Goal: Transaction & Acquisition: Obtain resource

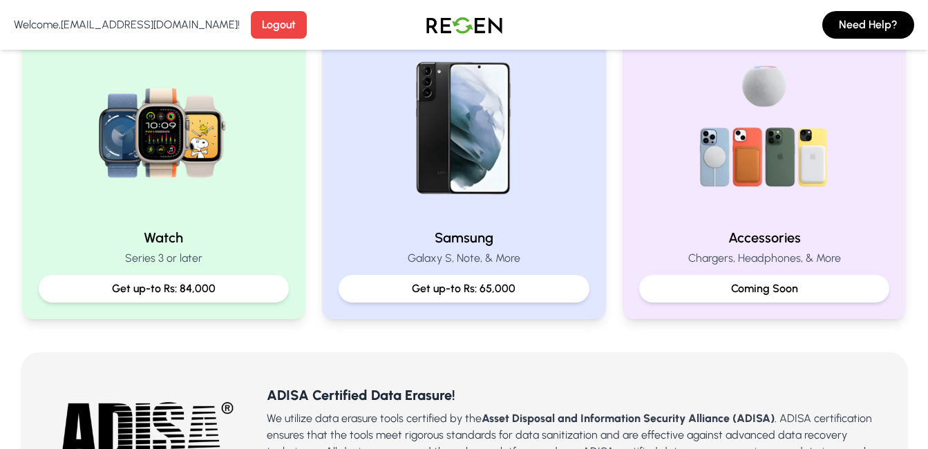
scroll to position [644, 0]
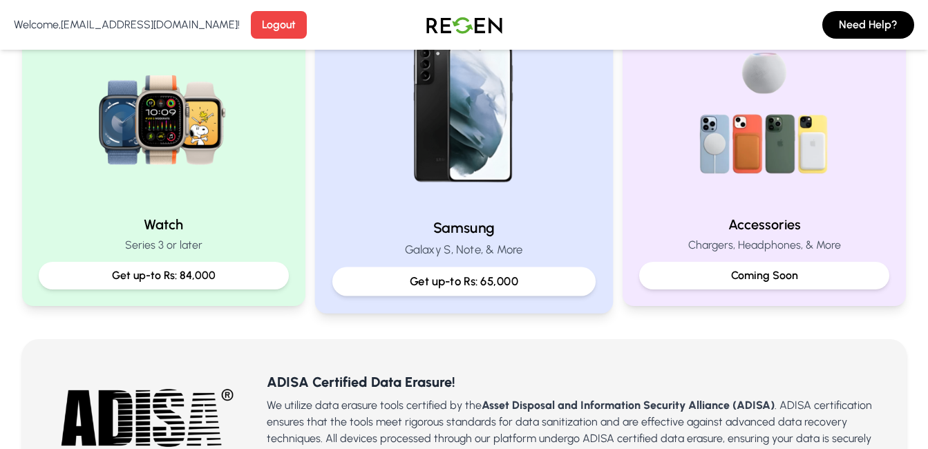
click at [459, 283] on p "Get up-to Rs: 65,000" at bounding box center [464, 281] width 240 height 17
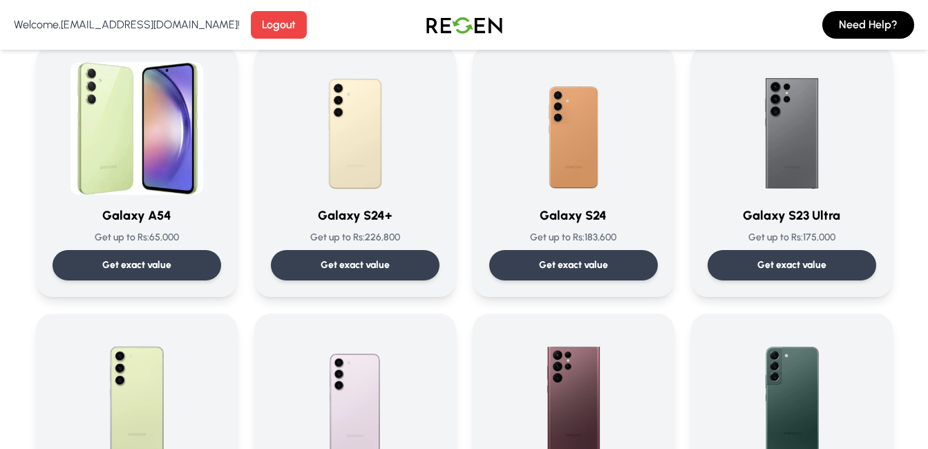
scroll to position [161, 0]
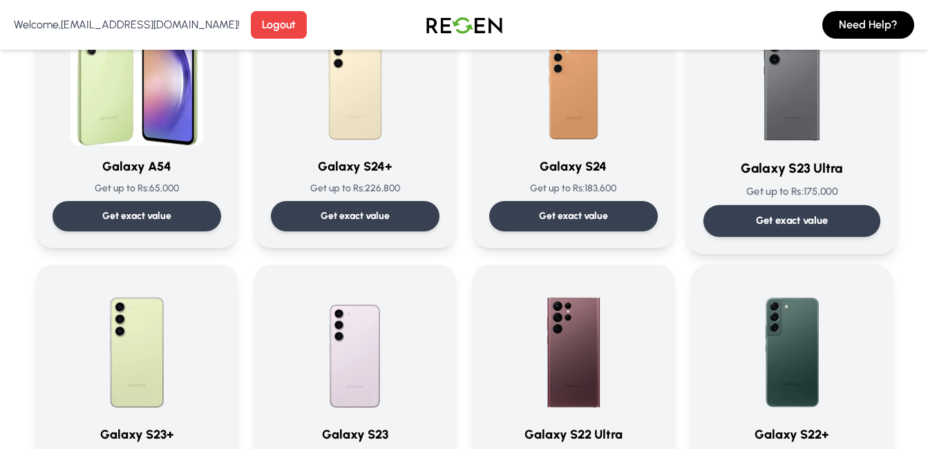
click at [785, 210] on div "Get exact value" at bounding box center [790, 221] width 177 height 32
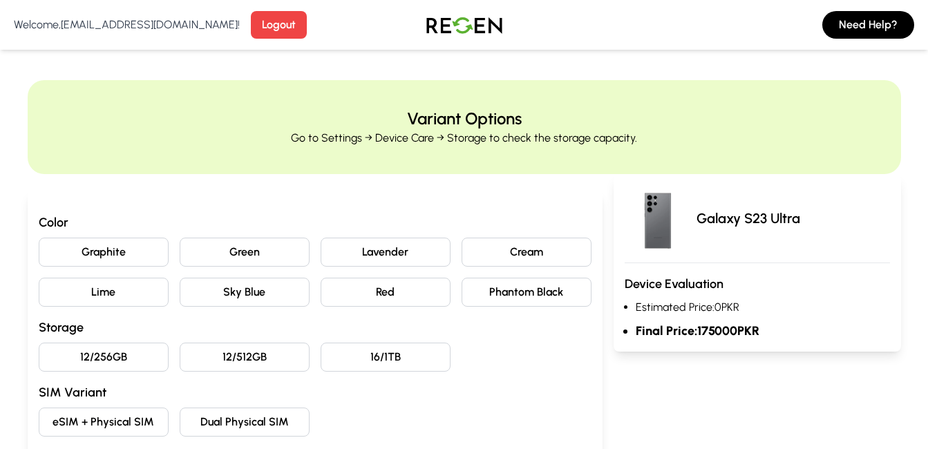
click at [99, 358] on button "12/256GB" at bounding box center [104, 357] width 130 height 29
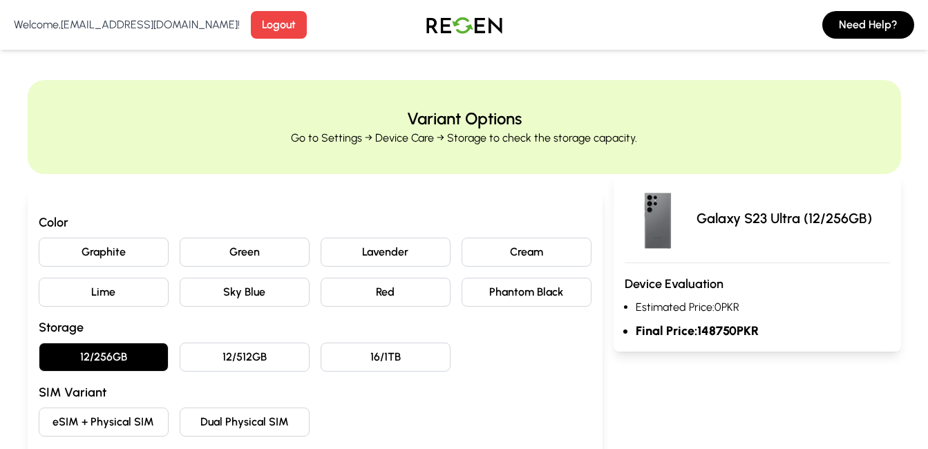
click at [116, 419] on button "eSIM + Physical SIM" at bounding box center [104, 422] width 130 height 29
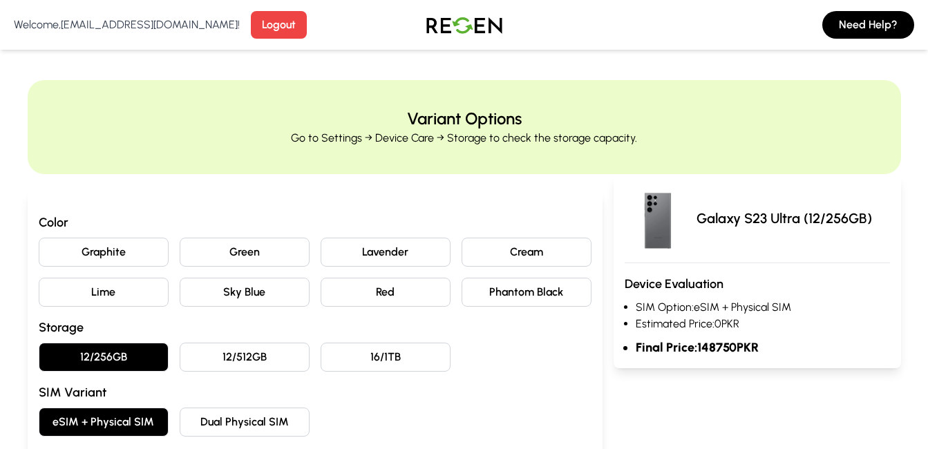
click at [123, 250] on button "Graphite" at bounding box center [104, 252] width 130 height 29
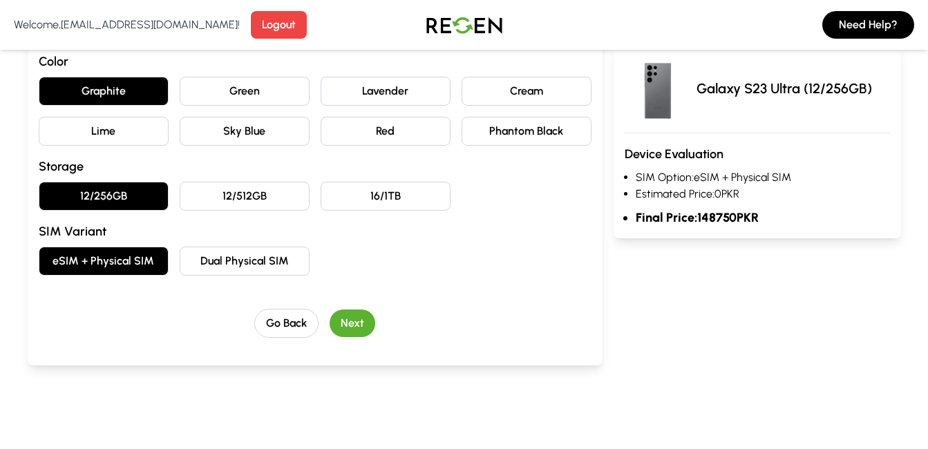
click at [346, 322] on button "Next" at bounding box center [352, 323] width 46 height 28
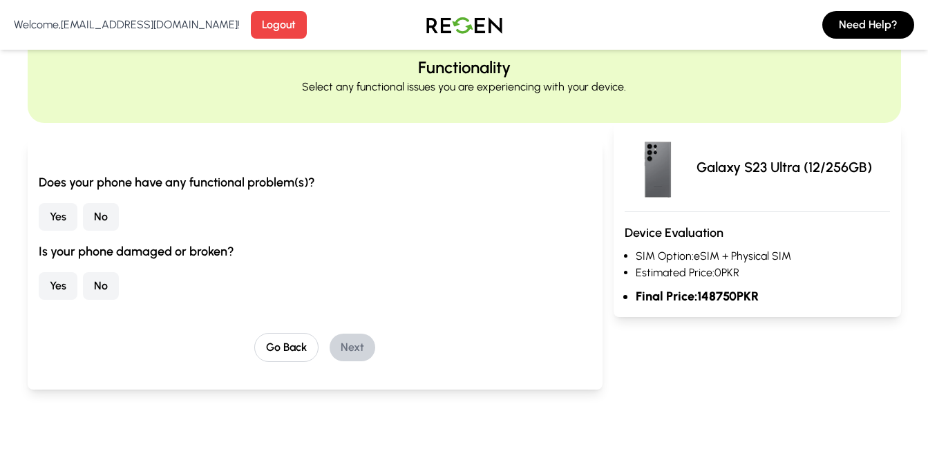
scroll to position [0, 0]
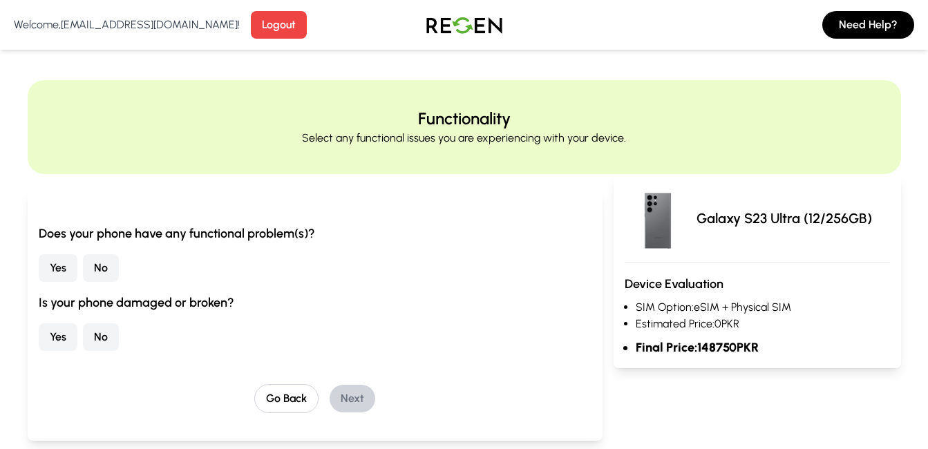
click at [56, 341] on button "Yes" at bounding box center [58, 337] width 39 height 28
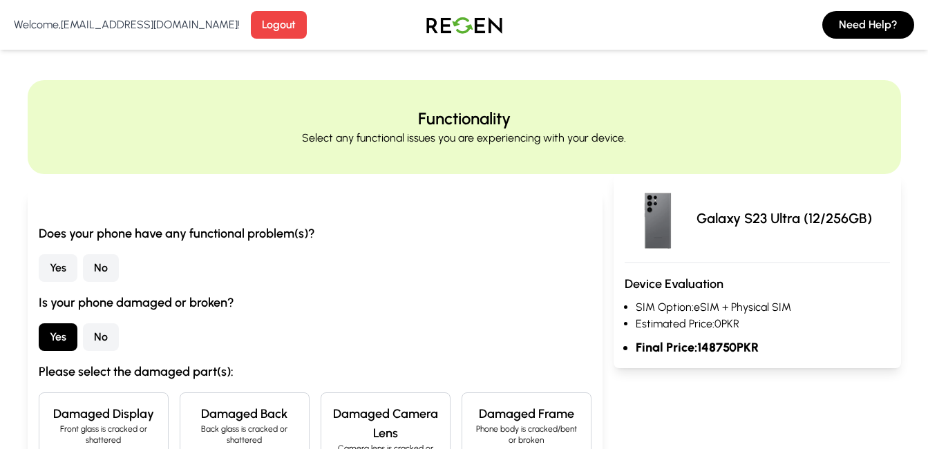
scroll to position [161, 0]
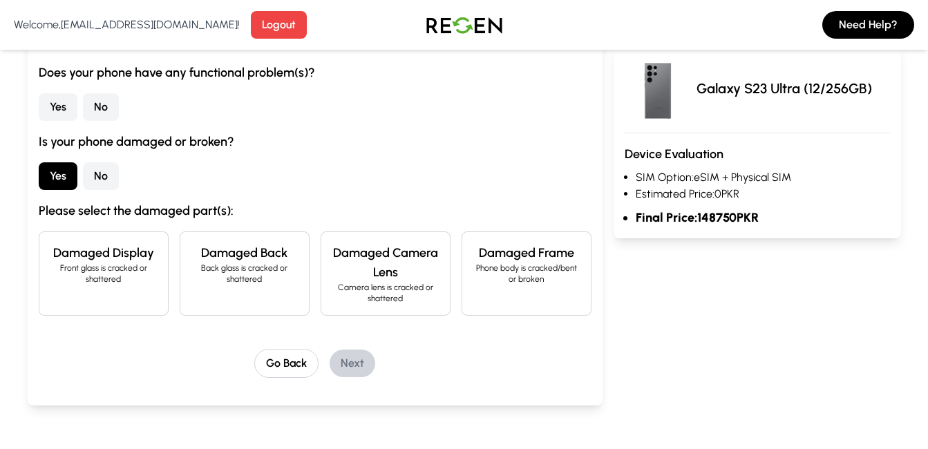
click at [128, 252] on h4 "Damaged Display" at bounding box center [103, 252] width 106 height 19
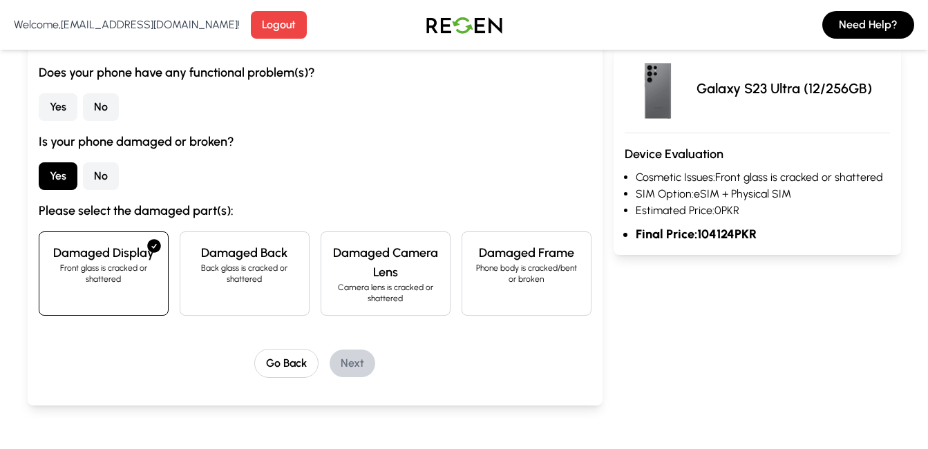
click at [128, 252] on h4 "Damaged Display" at bounding box center [103, 252] width 106 height 19
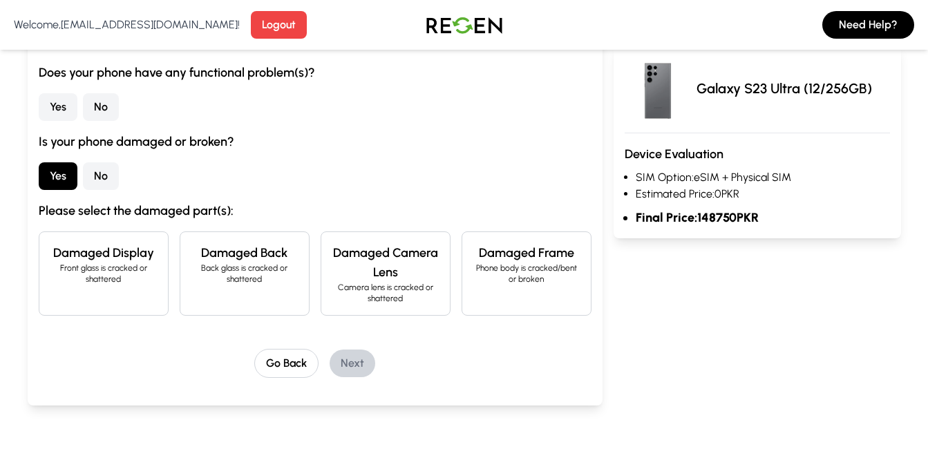
click at [219, 284] on p "Back glass is cracked or shattered" at bounding box center [244, 273] width 106 height 22
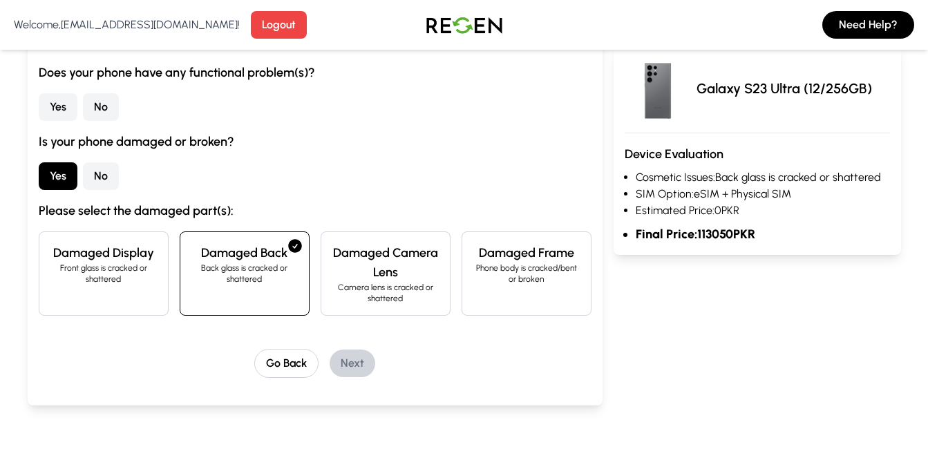
click at [219, 284] on p "Back glass is cracked or shattered" at bounding box center [244, 273] width 106 height 22
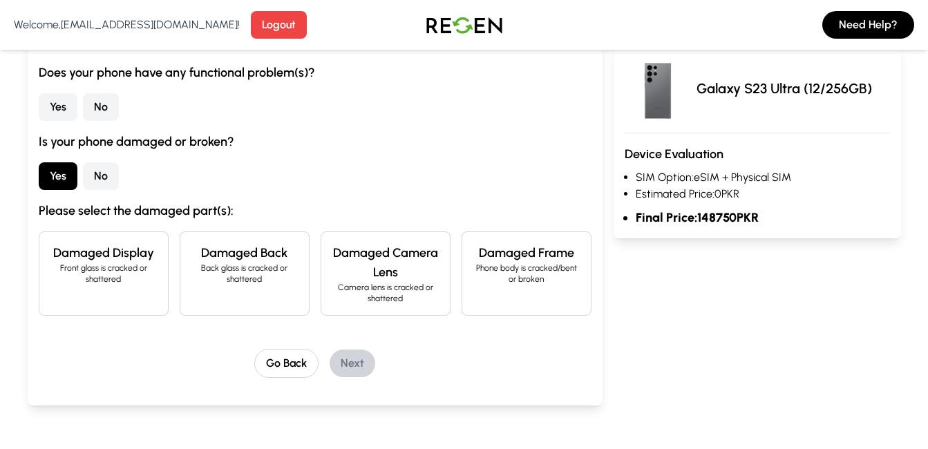
click at [371, 272] on h4 "Damaged Camera Lens" at bounding box center [385, 262] width 106 height 39
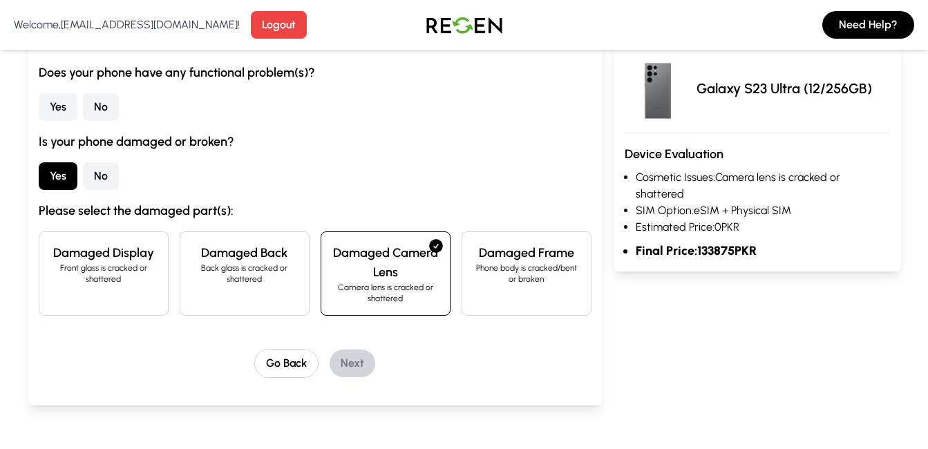
click at [371, 272] on h4 "Damaged Camera Lens" at bounding box center [385, 262] width 106 height 39
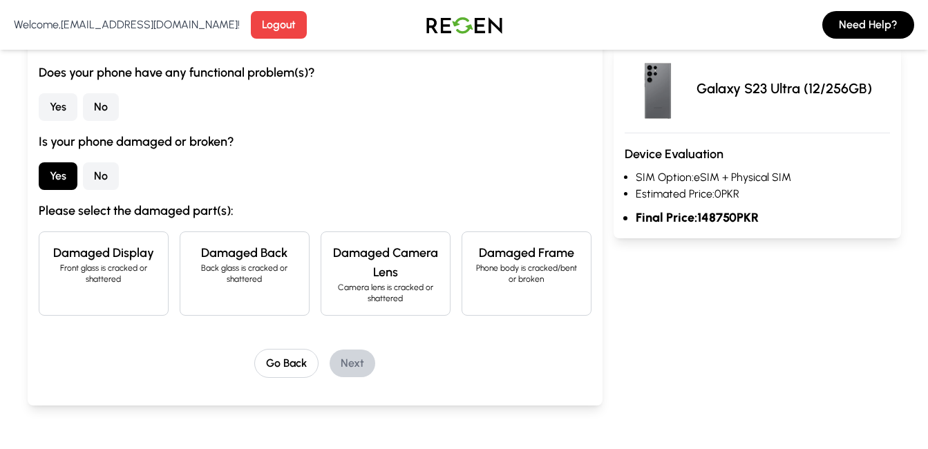
click at [513, 260] on h4 "Damaged Frame" at bounding box center [526, 252] width 106 height 19
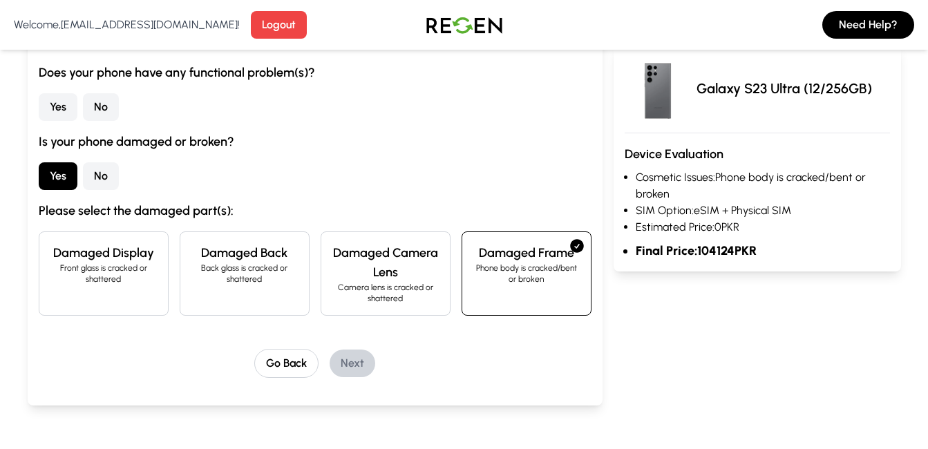
click at [513, 260] on h4 "Damaged Frame" at bounding box center [526, 252] width 106 height 19
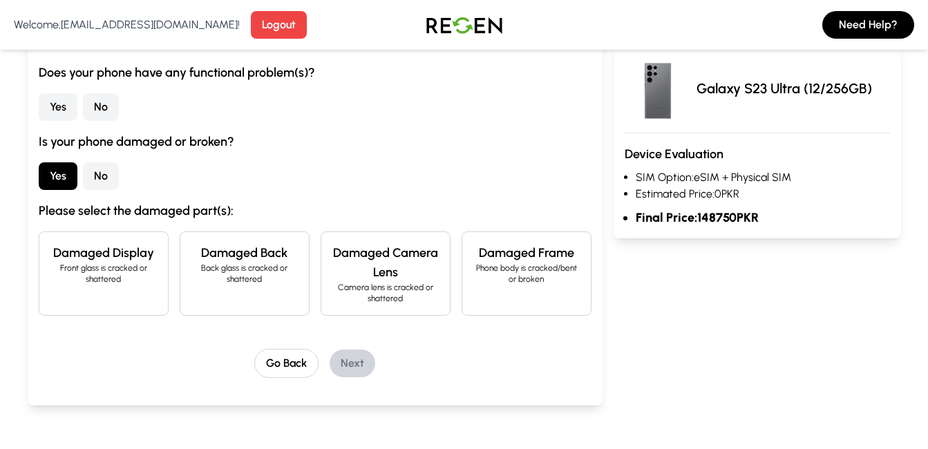
click at [513, 260] on h4 "Damaged Frame" at bounding box center [526, 252] width 106 height 19
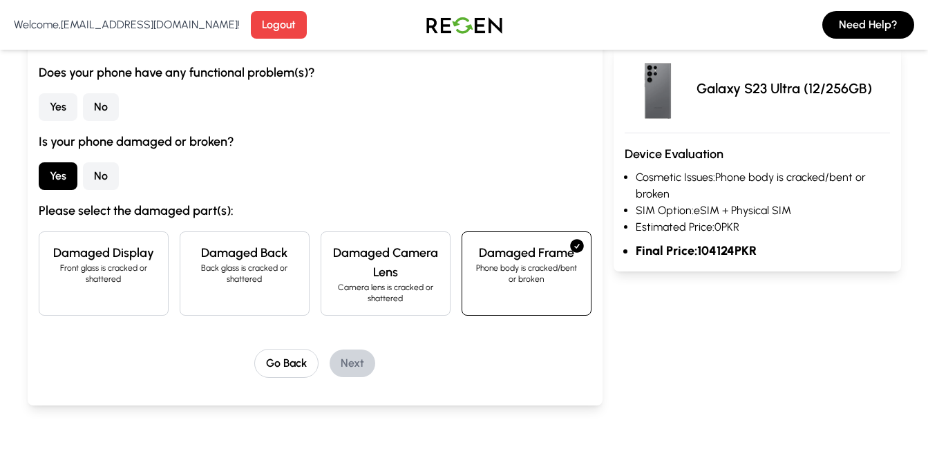
click at [513, 260] on h4 "Damaged Frame" at bounding box center [526, 252] width 106 height 19
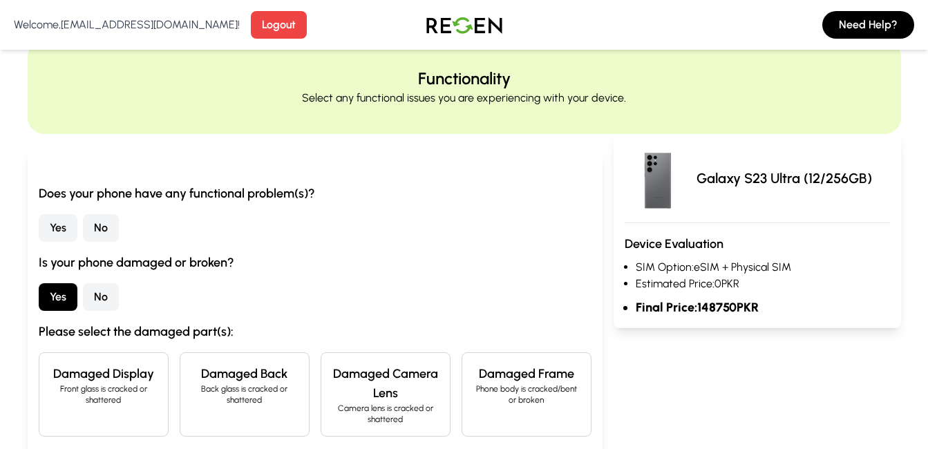
scroll to position [0, 0]
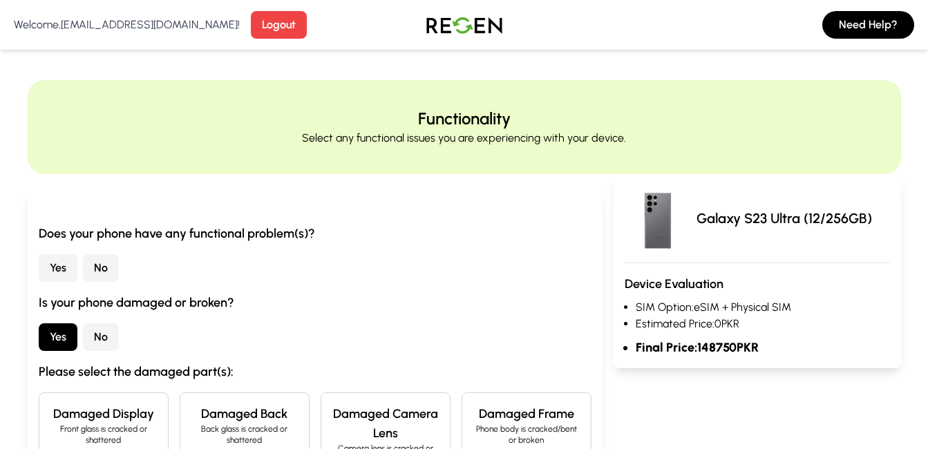
click at [101, 271] on button "No" at bounding box center [101, 268] width 36 height 28
click at [68, 268] on button "Yes" at bounding box center [58, 268] width 39 height 28
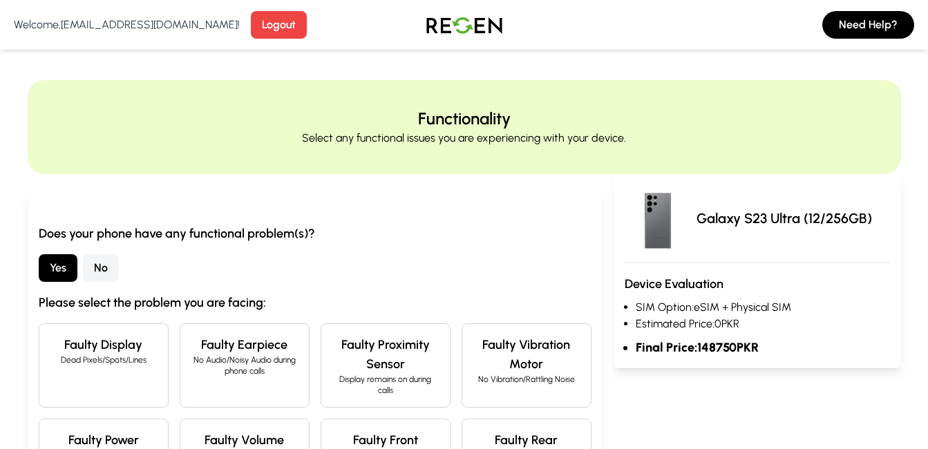
scroll to position [161, 0]
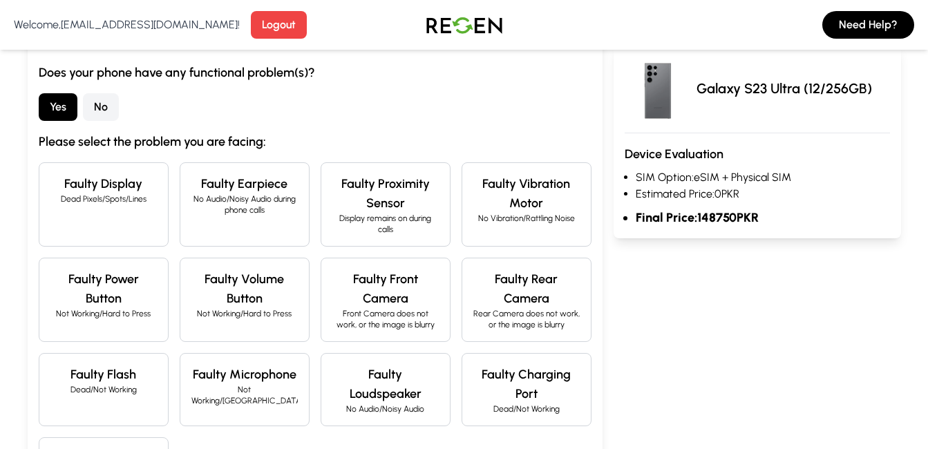
click at [124, 209] on div "Faulty Display Dead Pixels/Spots/Lines" at bounding box center [104, 204] width 130 height 84
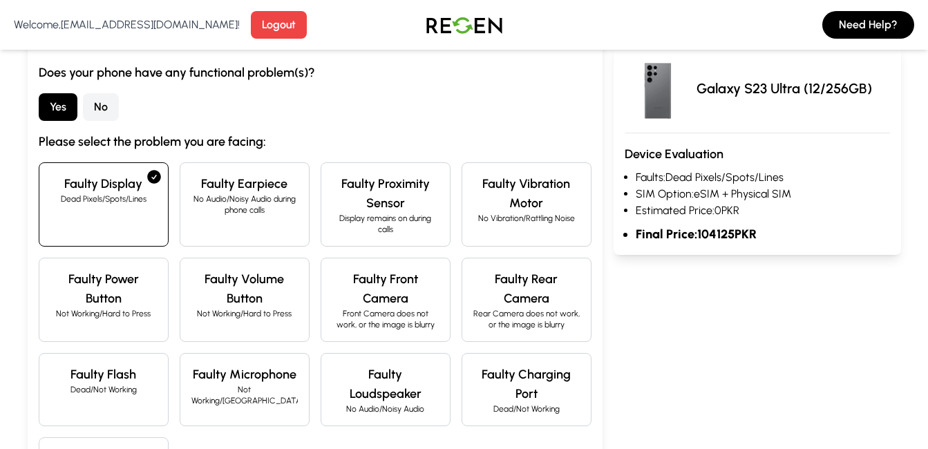
click at [124, 209] on div "Faulty Display Dead Pixels/Spots/Lines" at bounding box center [104, 204] width 130 height 84
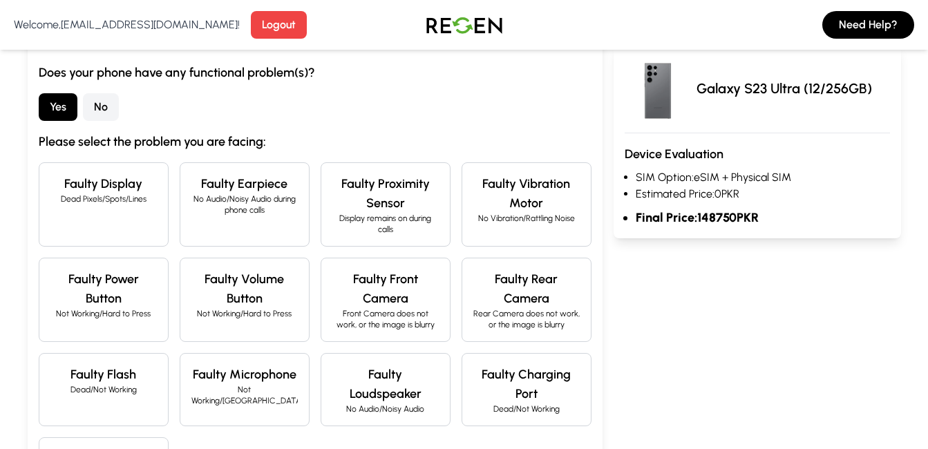
click at [124, 209] on div "Faulty Display Dead Pixels/Spots/Lines" at bounding box center [104, 204] width 130 height 84
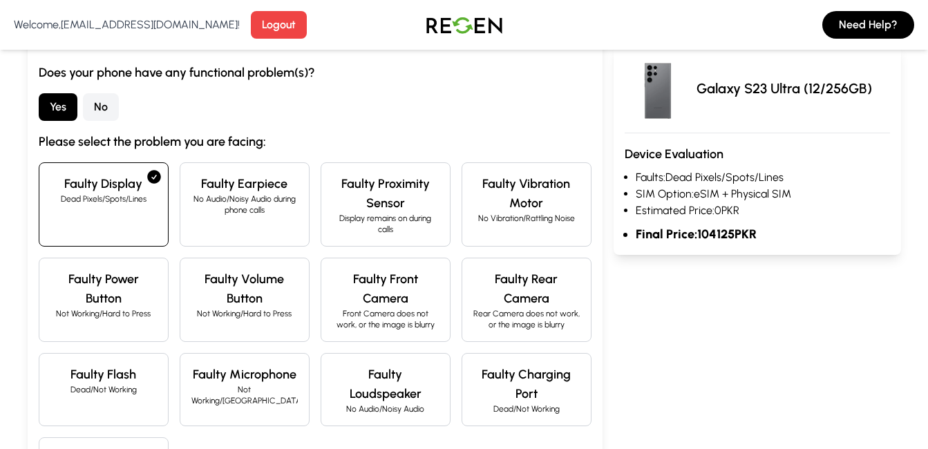
click at [124, 209] on div "Faulty Display Dead Pixels/Spots/Lines" at bounding box center [104, 204] width 130 height 84
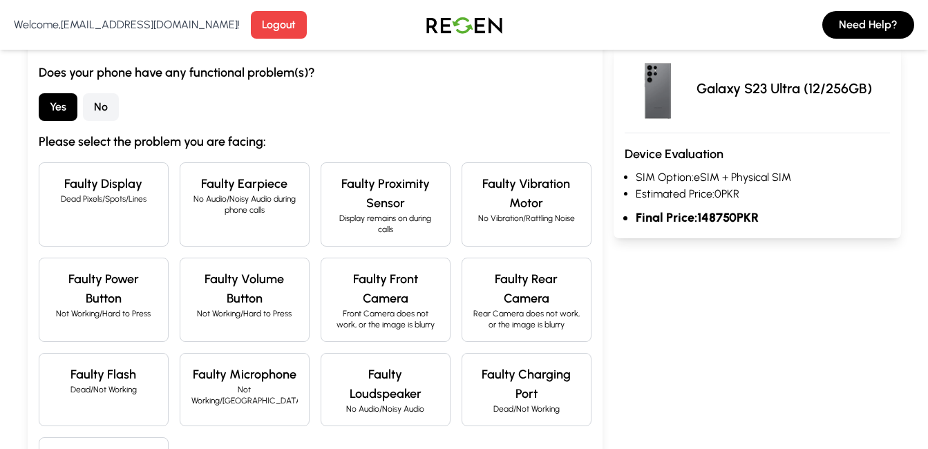
scroll to position [484, 0]
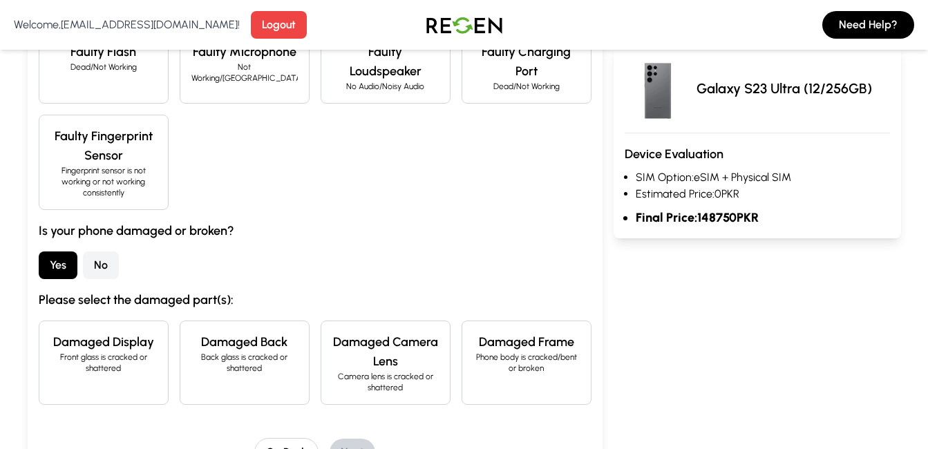
click at [110, 275] on button "No" at bounding box center [101, 265] width 36 height 28
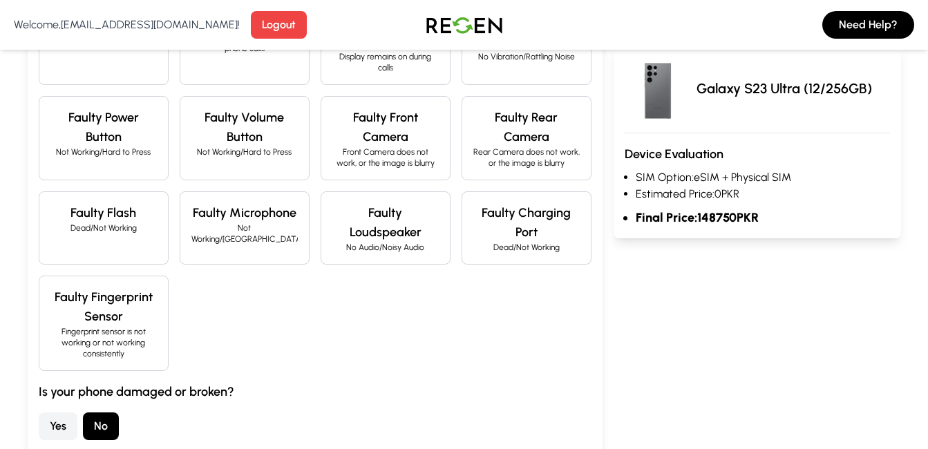
scroll to position [0, 0]
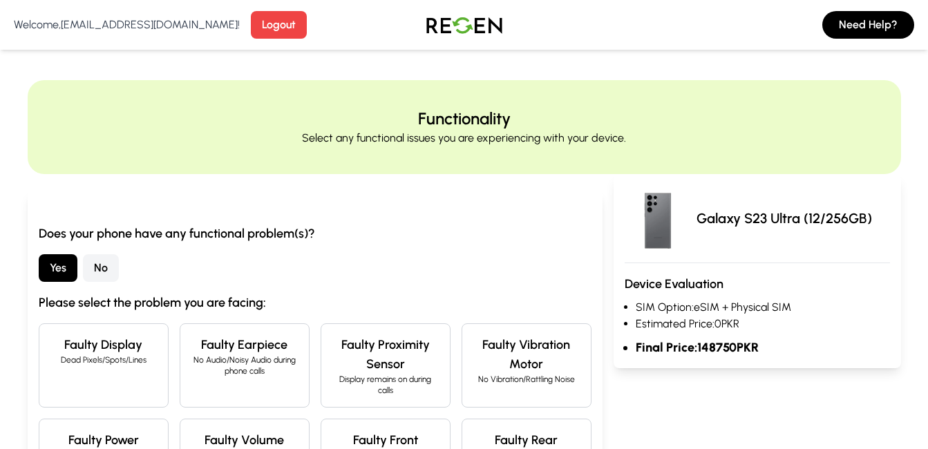
click at [128, 350] on h4 "Faulty Display" at bounding box center [103, 344] width 106 height 19
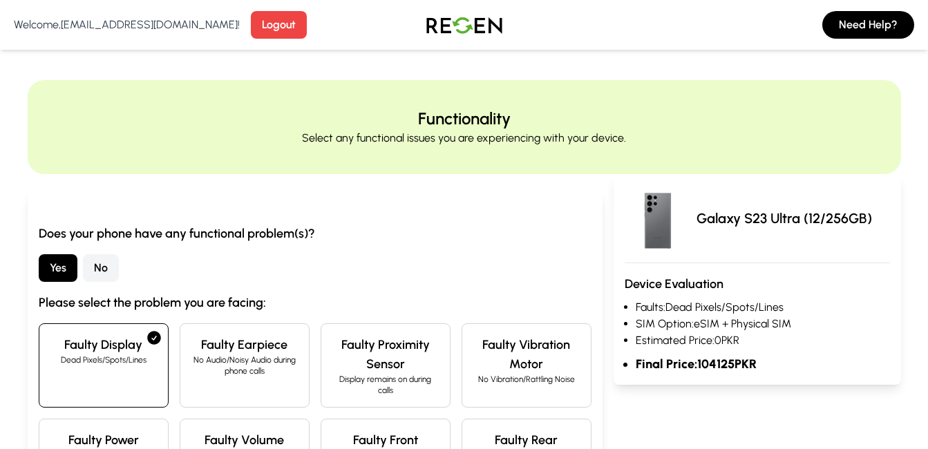
click at [128, 350] on h4 "Faulty Display" at bounding box center [103, 344] width 106 height 19
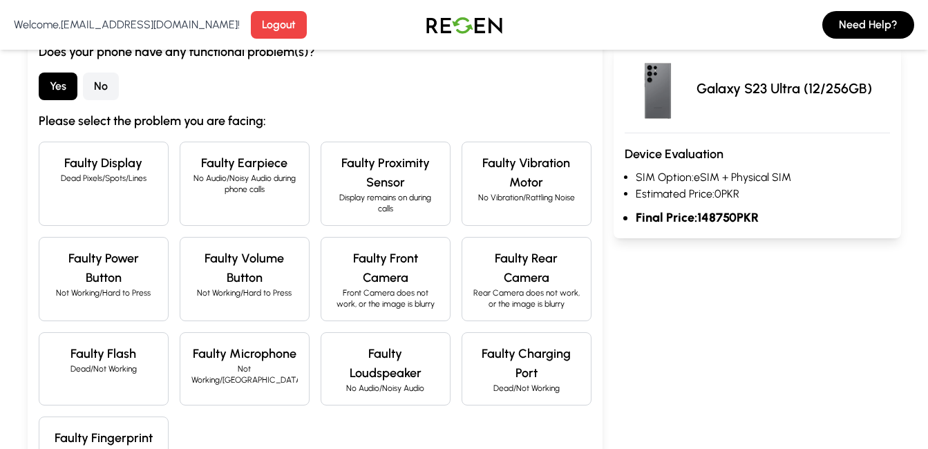
scroll to position [161, 0]
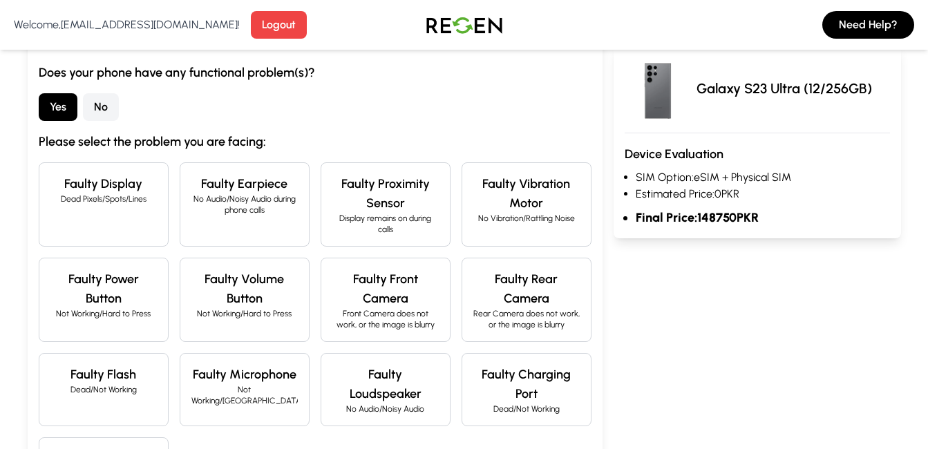
click at [232, 247] on div "Faulty Display Dead Pixels/Spots/Lines Faulty Earpiece No Audio/Noisy Audio dur…" at bounding box center [315, 347] width 553 height 370
click at [236, 234] on div "Faulty Earpiece No Audio/Noisy Audio during phone calls" at bounding box center [245, 204] width 130 height 84
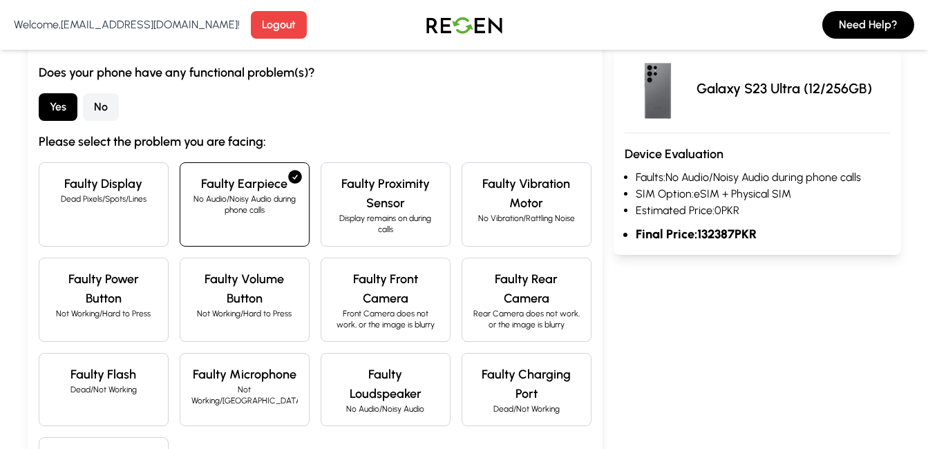
click at [236, 234] on div "Faulty Earpiece No Audio/Noisy Audio during phone calls" at bounding box center [245, 204] width 130 height 84
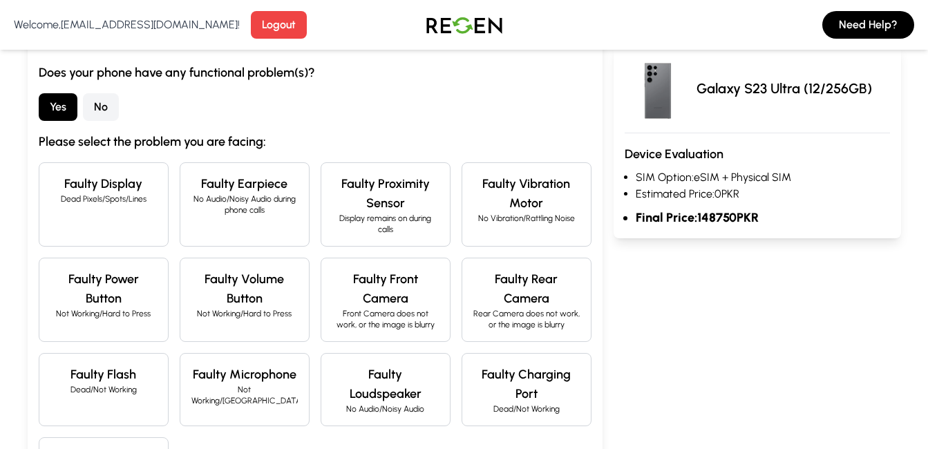
click at [506, 395] on h4 "Faulty Charging Port" at bounding box center [526, 384] width 106 height 39
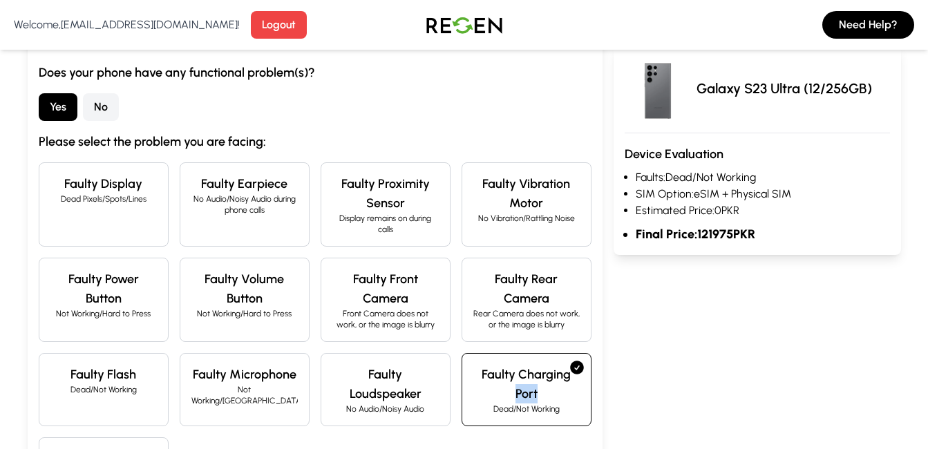
click at [506, 395] on h4 "Faulty Charging Port" at bounding box center [526, 384] width 106 height 39
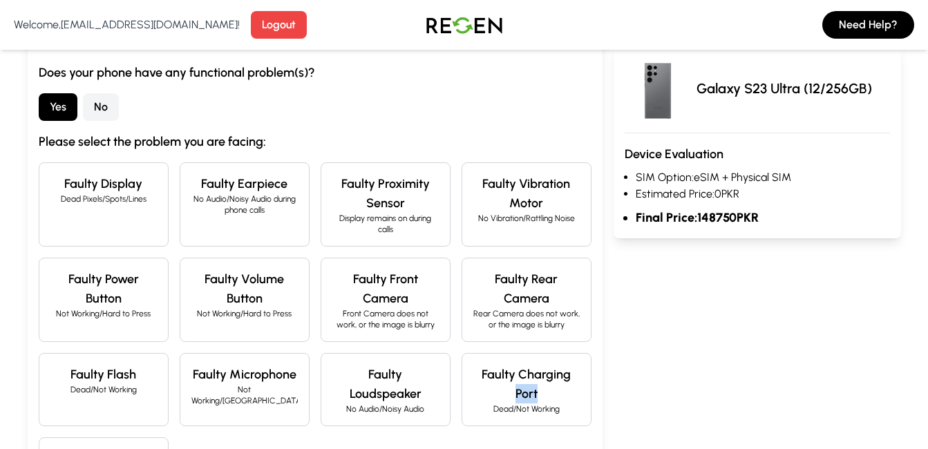
scroll to position [0, 0]
